Goal: Task Accomplishment & Management: Manage account settings

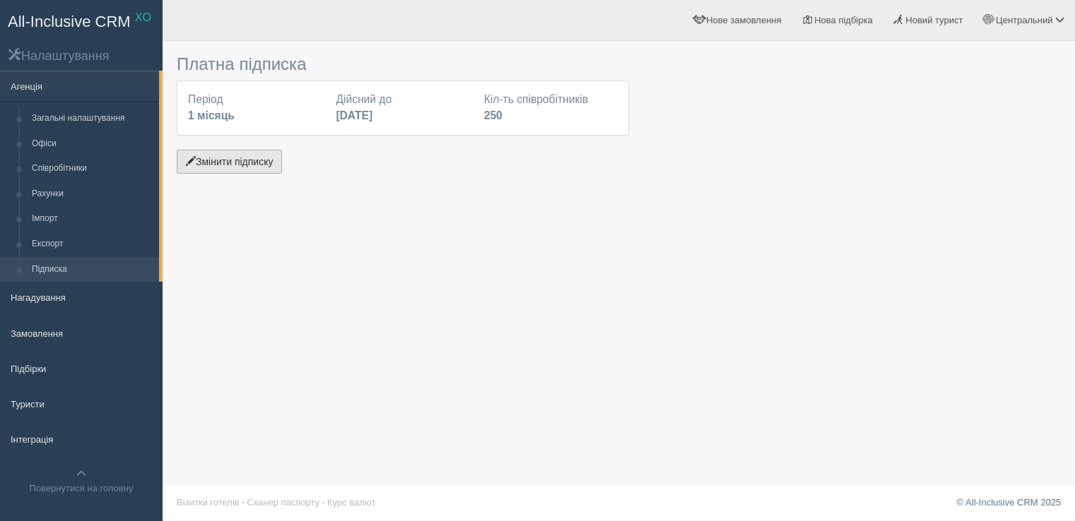
click at [232, 165] on button "Змінити підписку" at bounding box center [229, 162] width 105 height 24
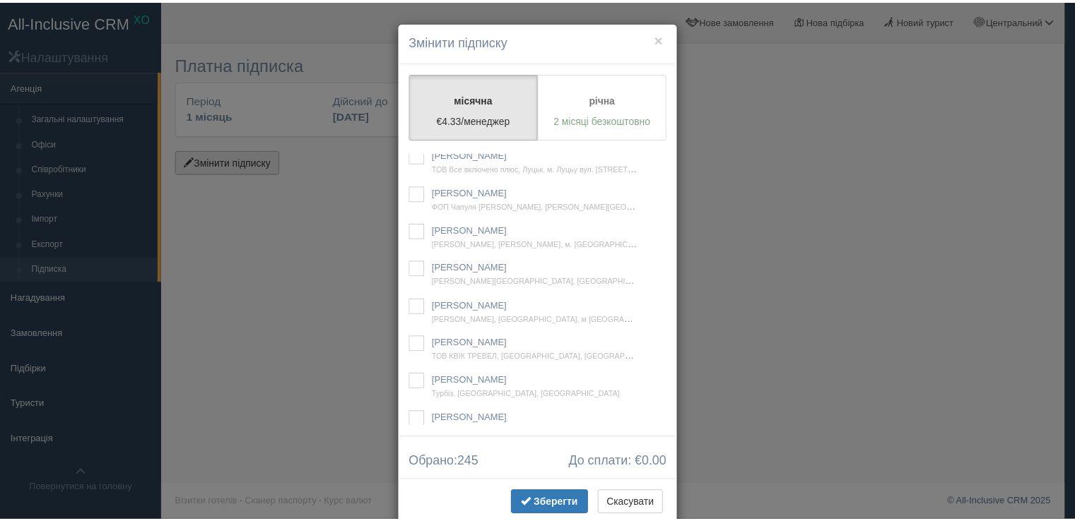
scroll to position [39054, 0]
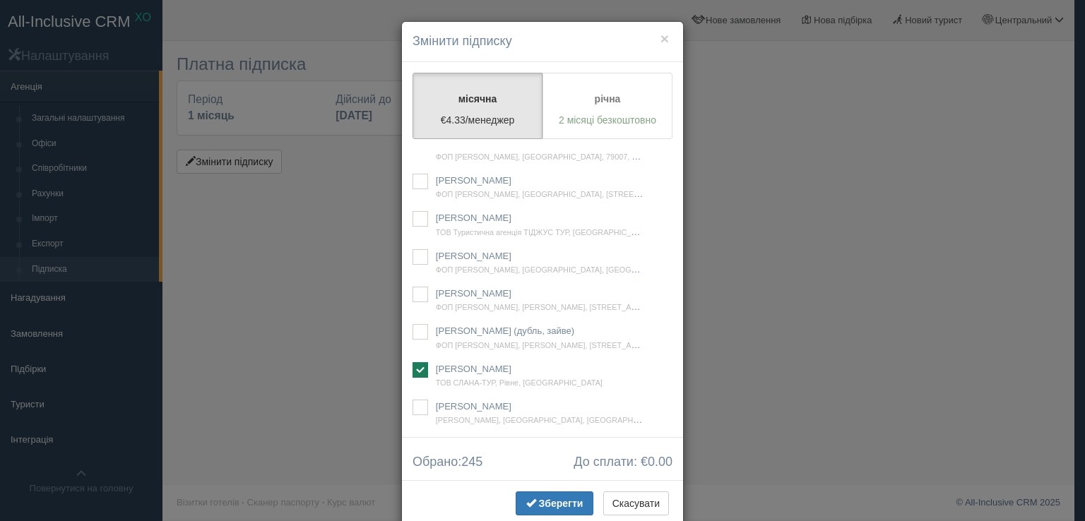
checkbox input "true"
click at [539, 498] on span "Зберегти" at bounding box center [561, 503] width 45 height 11
